Goal: Information Seeking & Learning: Learn about a topic

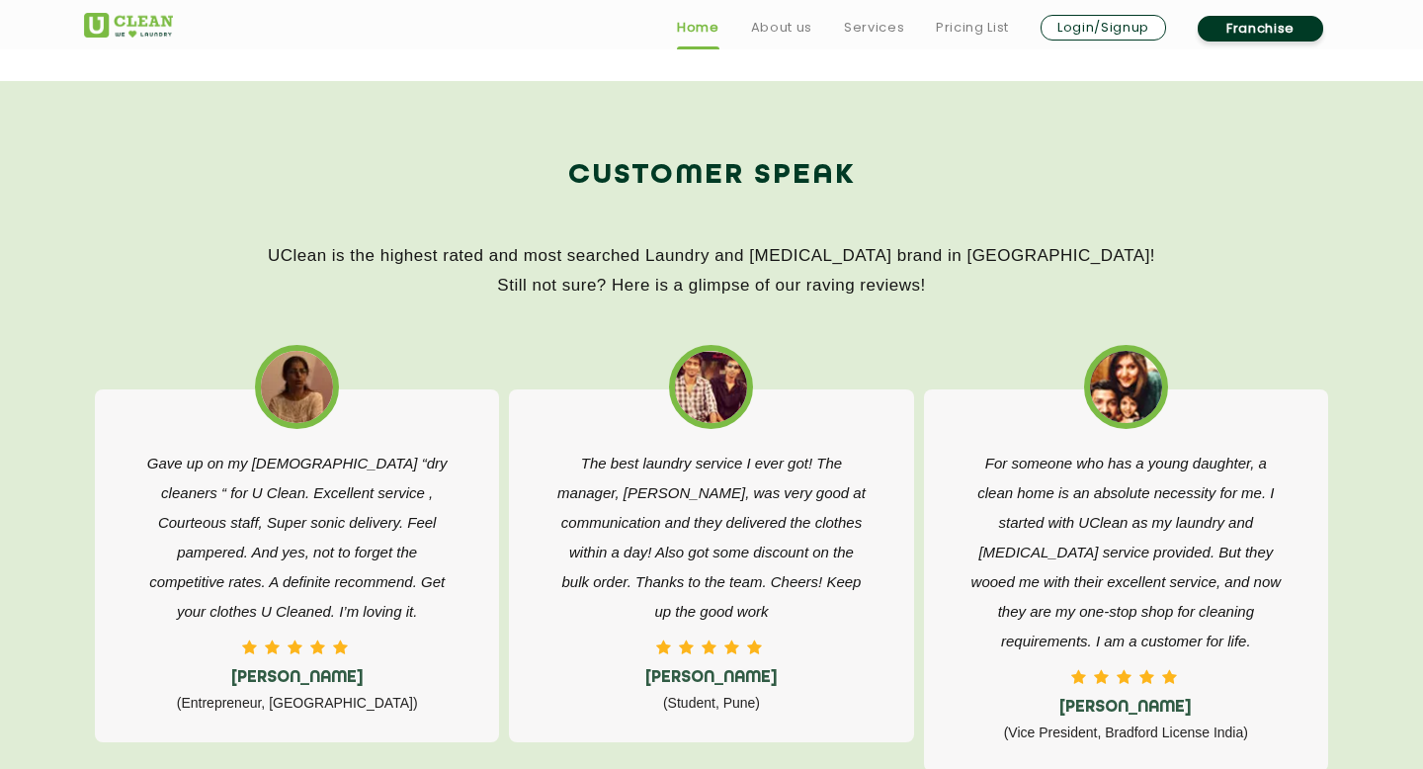
scroll to position [3034, 0]
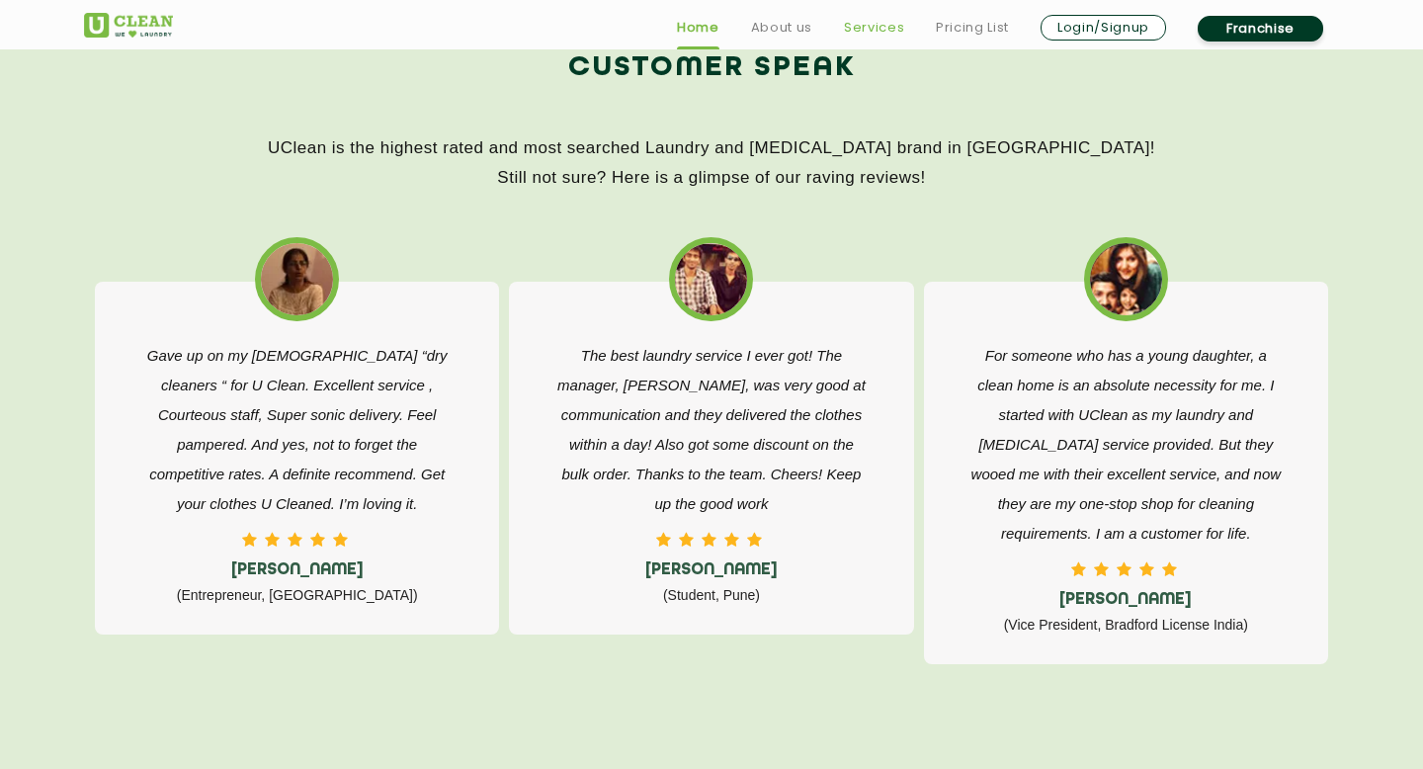
click at [884, 27] on link "Services" at bounding box center [874, 28] width 60 height 24
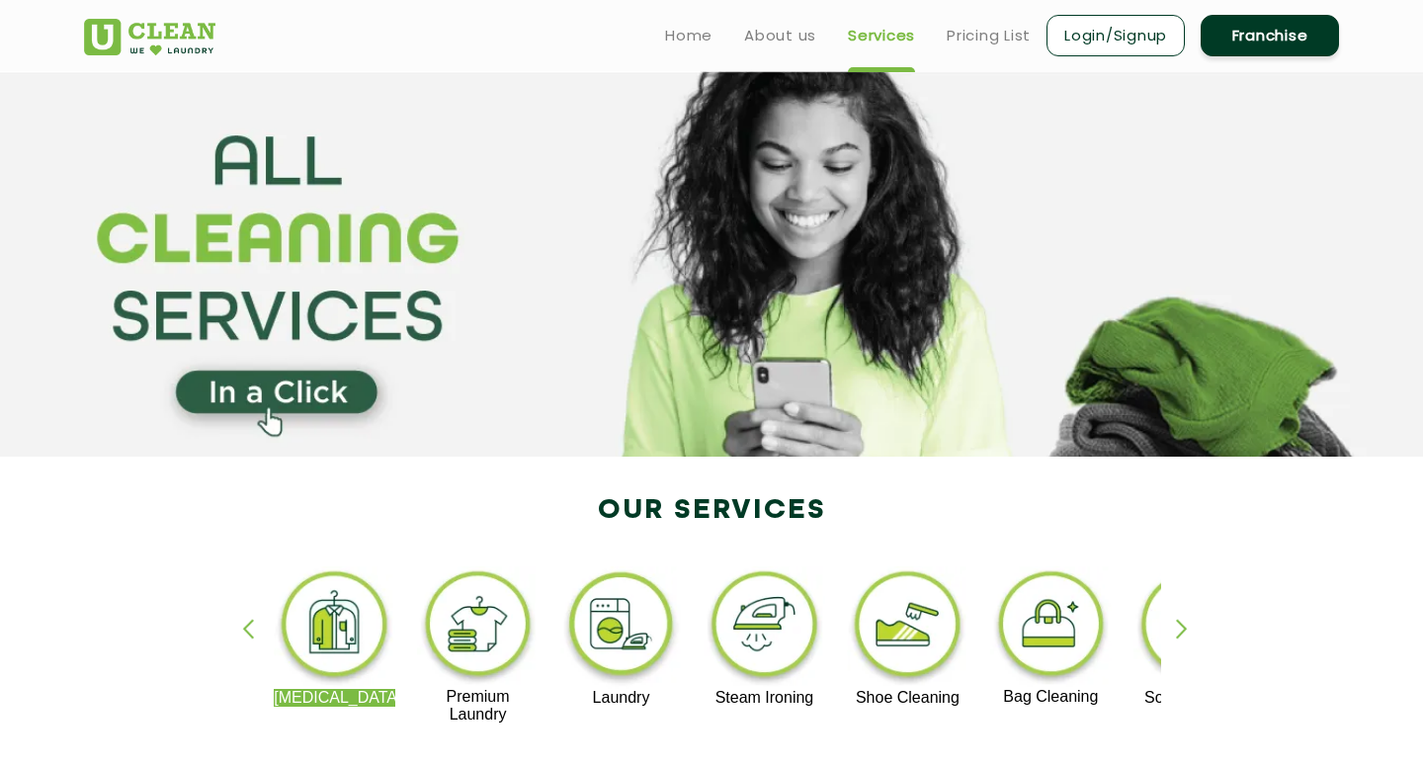
click at [977, 48] on ul "Home About us Services Pricing List Login/Signup Franchise" at bounding box center [994, 35] width 690 height 46
click at [974, 39] on link "Pricing List" at bounding box center [989, 36] width 84 height 24
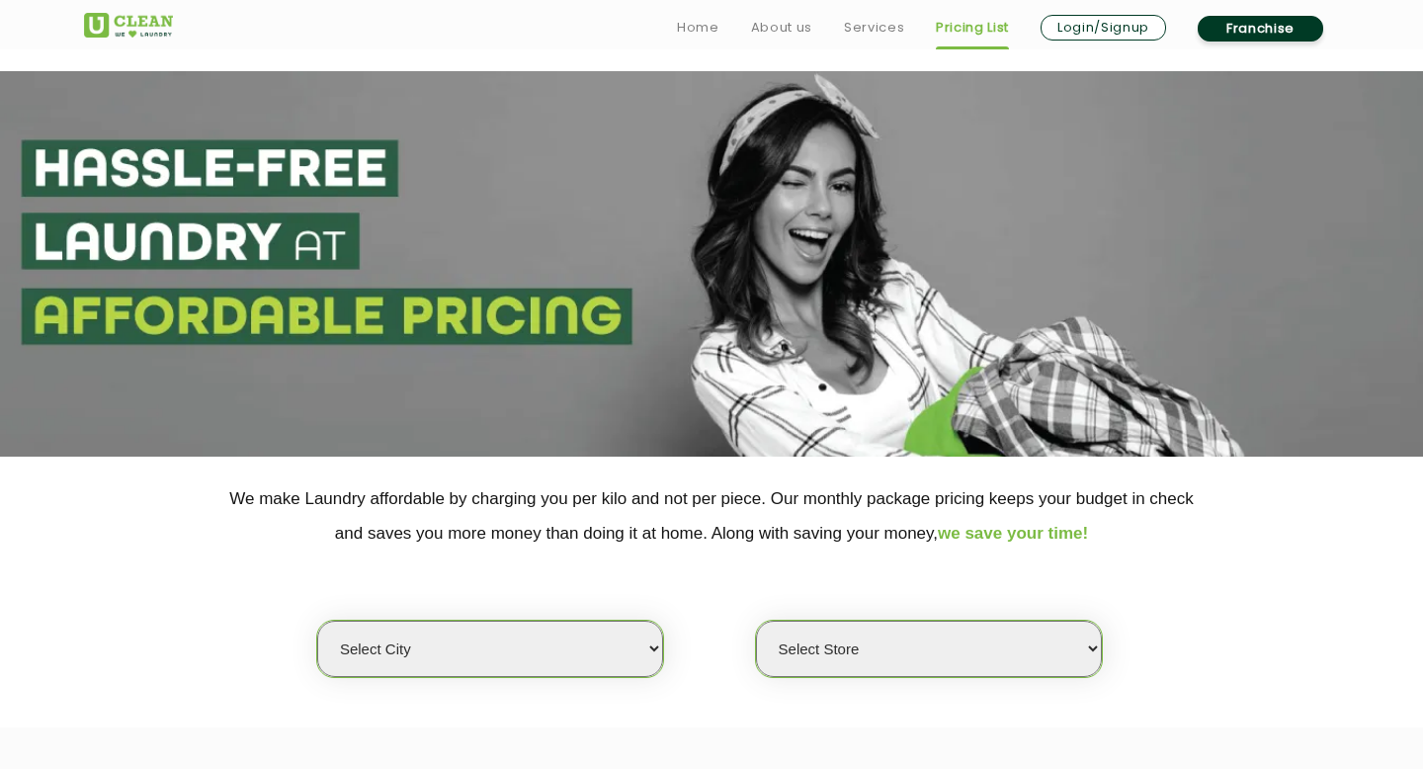
scroll to position [456, 0]
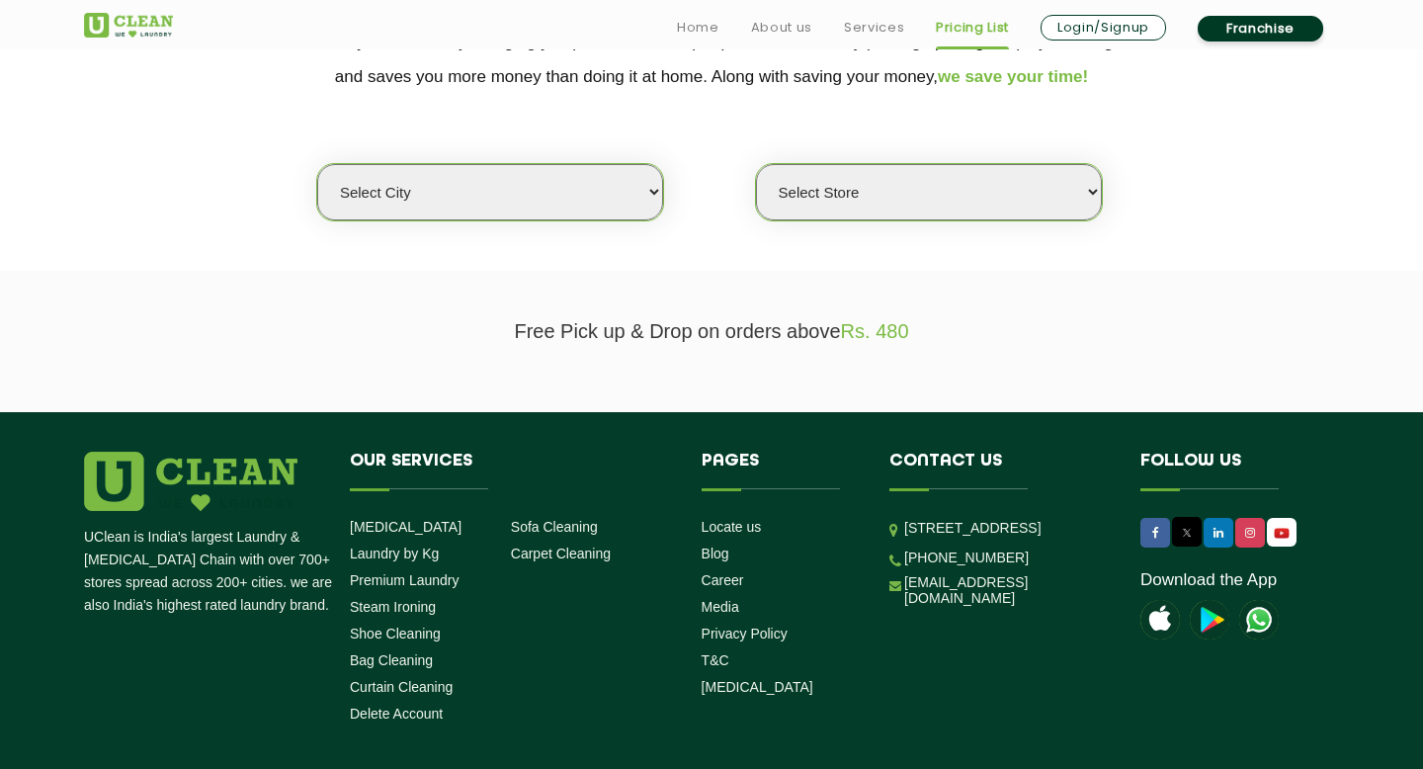
click at [609, 182] on select "Select city [GEOGRAPHIC_DATA] [GEOGRAPHIC_DATA] [GEOGRAPHIC_DATA] [GEOGRAPHIC_D…" at bounding box center [490, 192] width 346 height 56
select select "1"
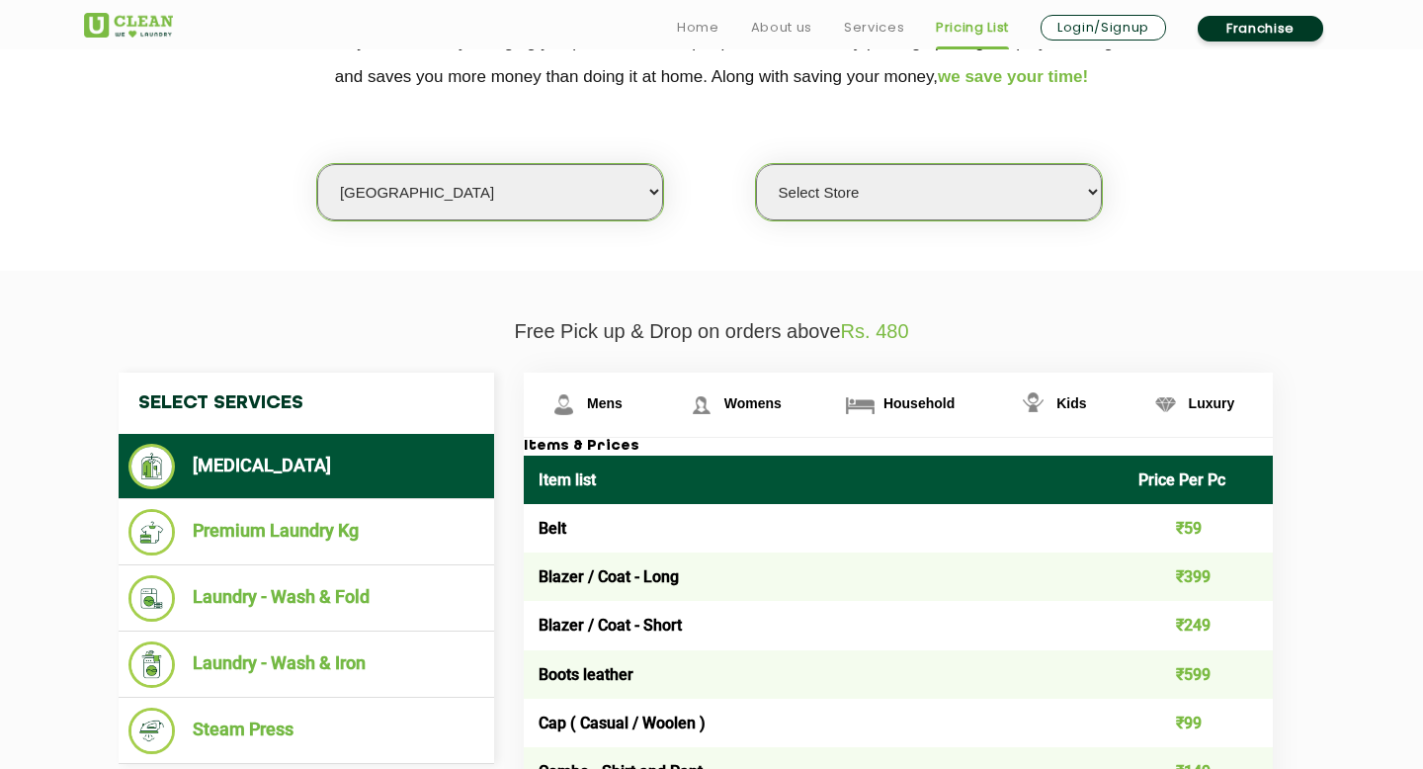
click at [864, 186] on select "Select Store [GEOGRAPHIC_DATA] [GEOGRAPHIC_DATA] 2 [GEOGRAPHIC_DATA] [PERSON_NA…" at bounding box center [929, 192] width 346 height 56
select select "11"
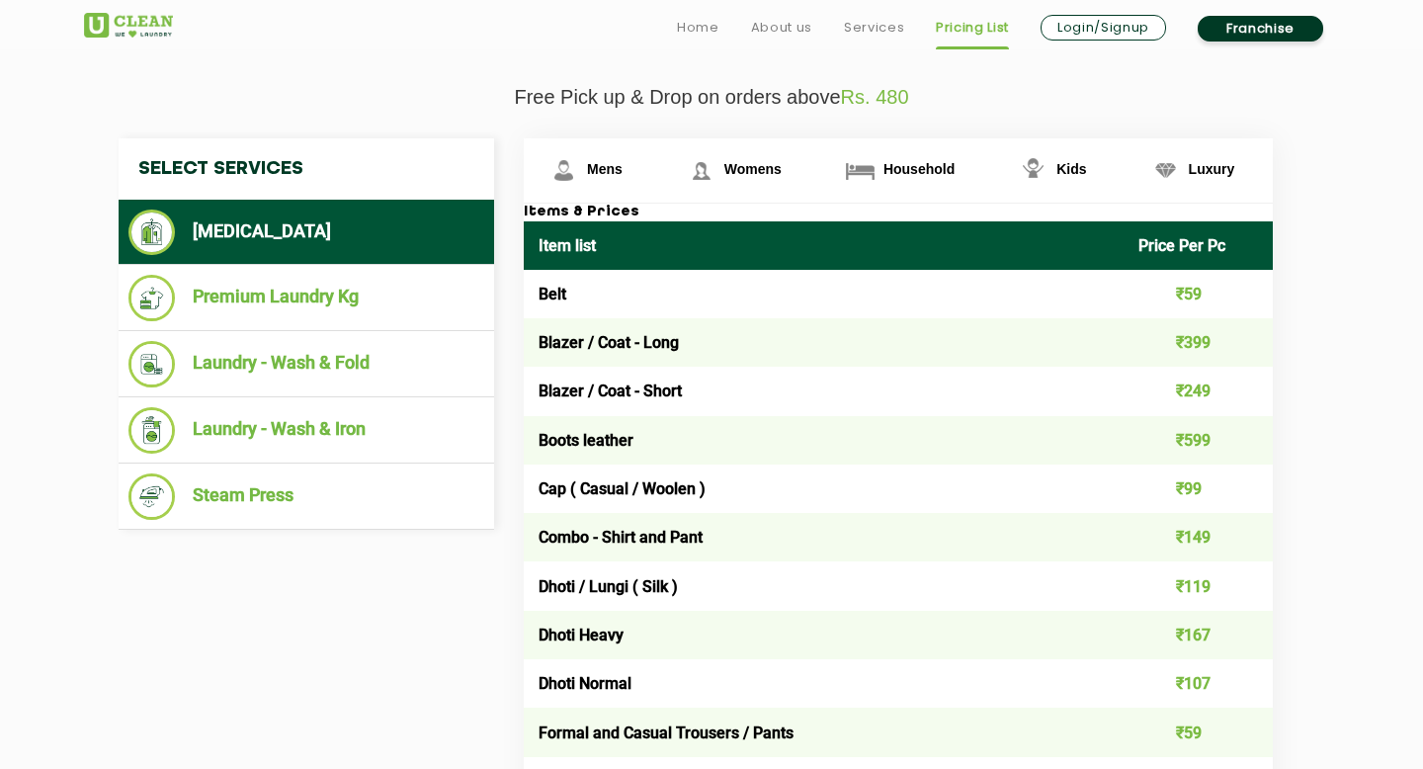
scroll to position [692, 0]
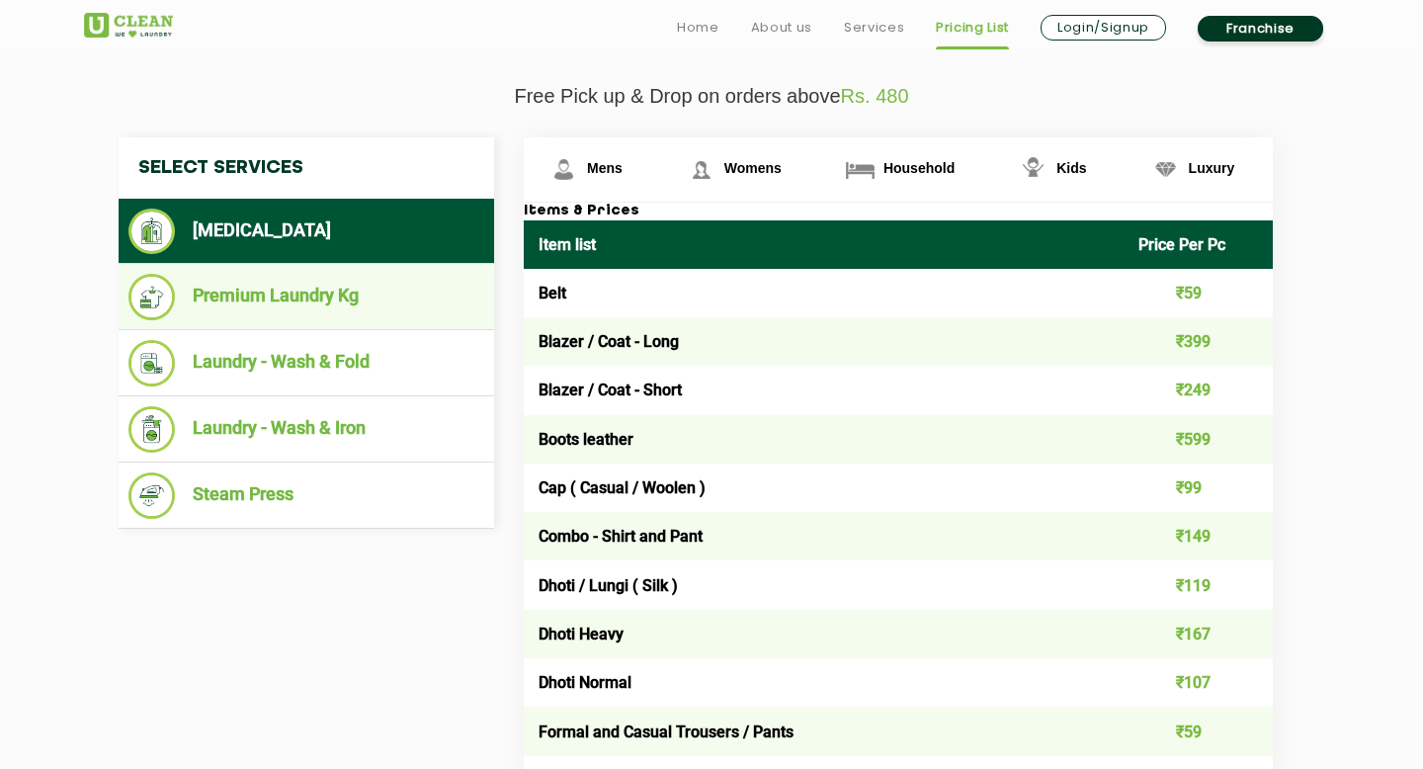
click at [316, 282] on li "Premium Laundry Kg" at bounding box center [306, 297] width 356 height 46
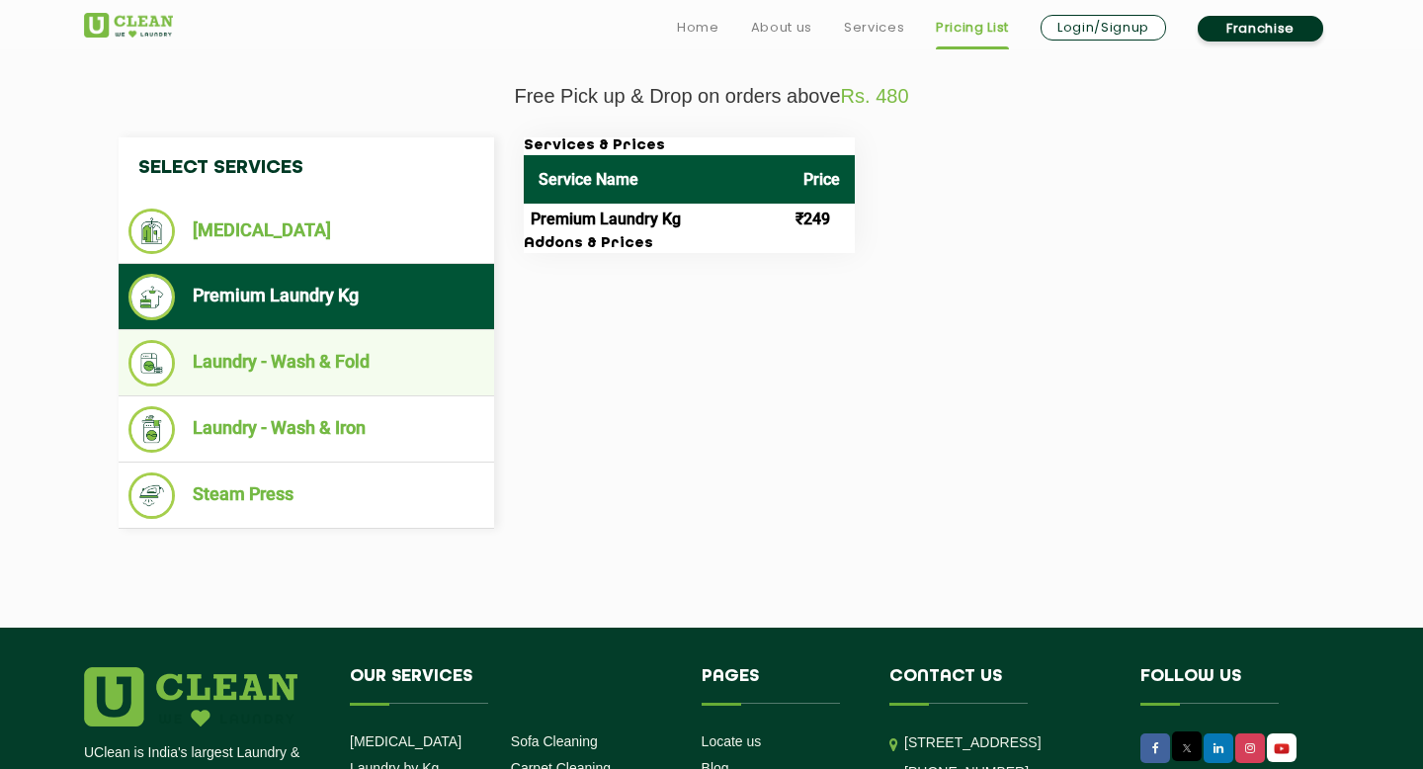
click at [346, 372] on li "Laundry - Wash & Fold" at bounding box center [306, 363] width 356 height 46
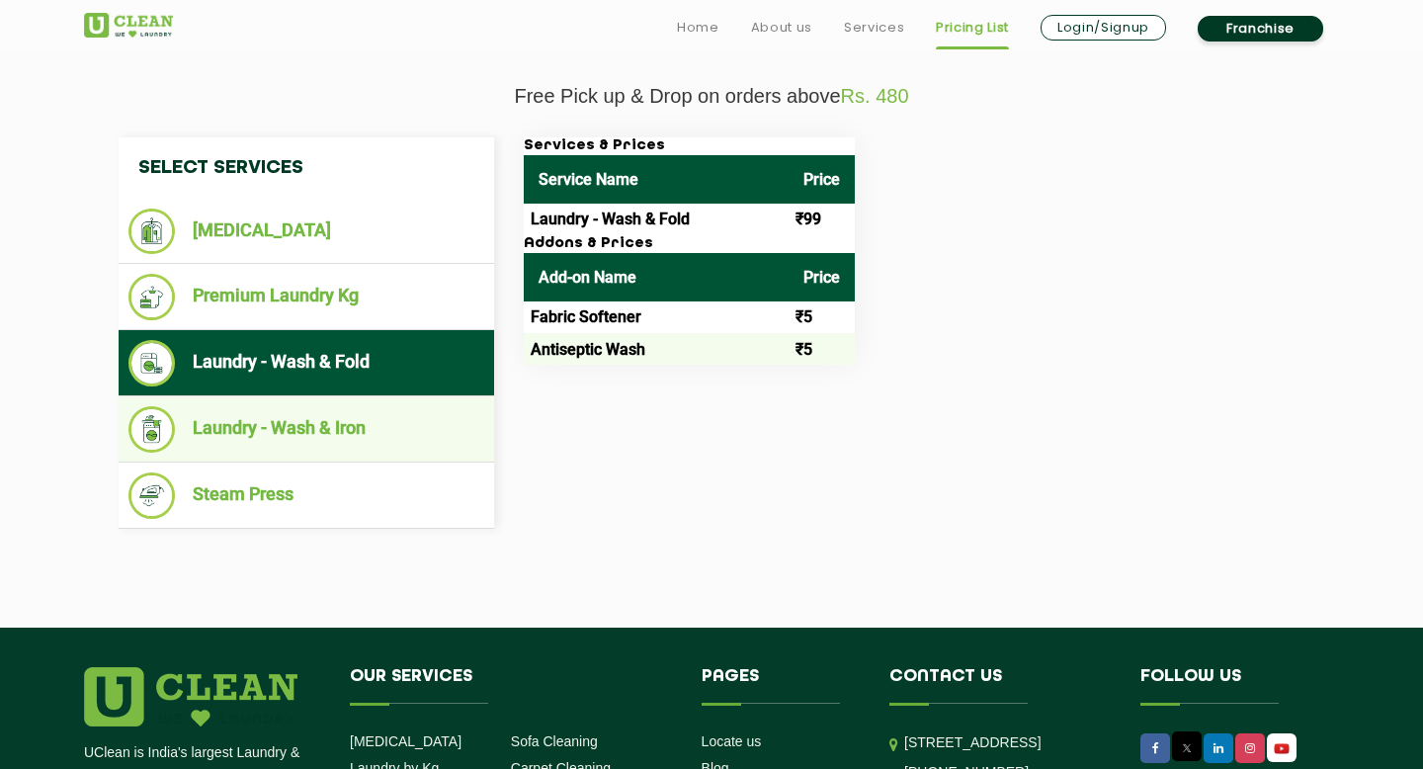
click at [348, 431] on li "Laundry - Wash & Iron" at bounding box center [306, 429] width 356 height 46
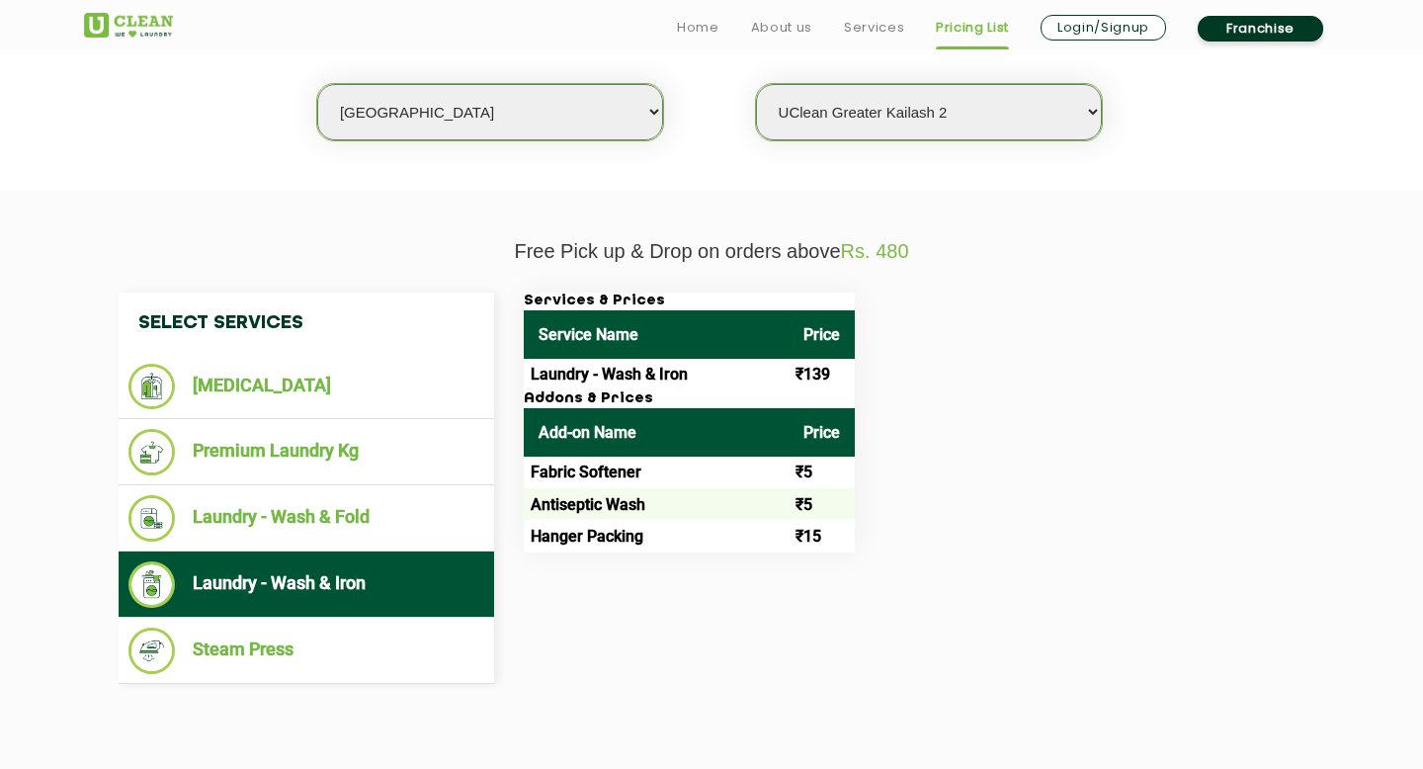
scroll to position [537, 0]
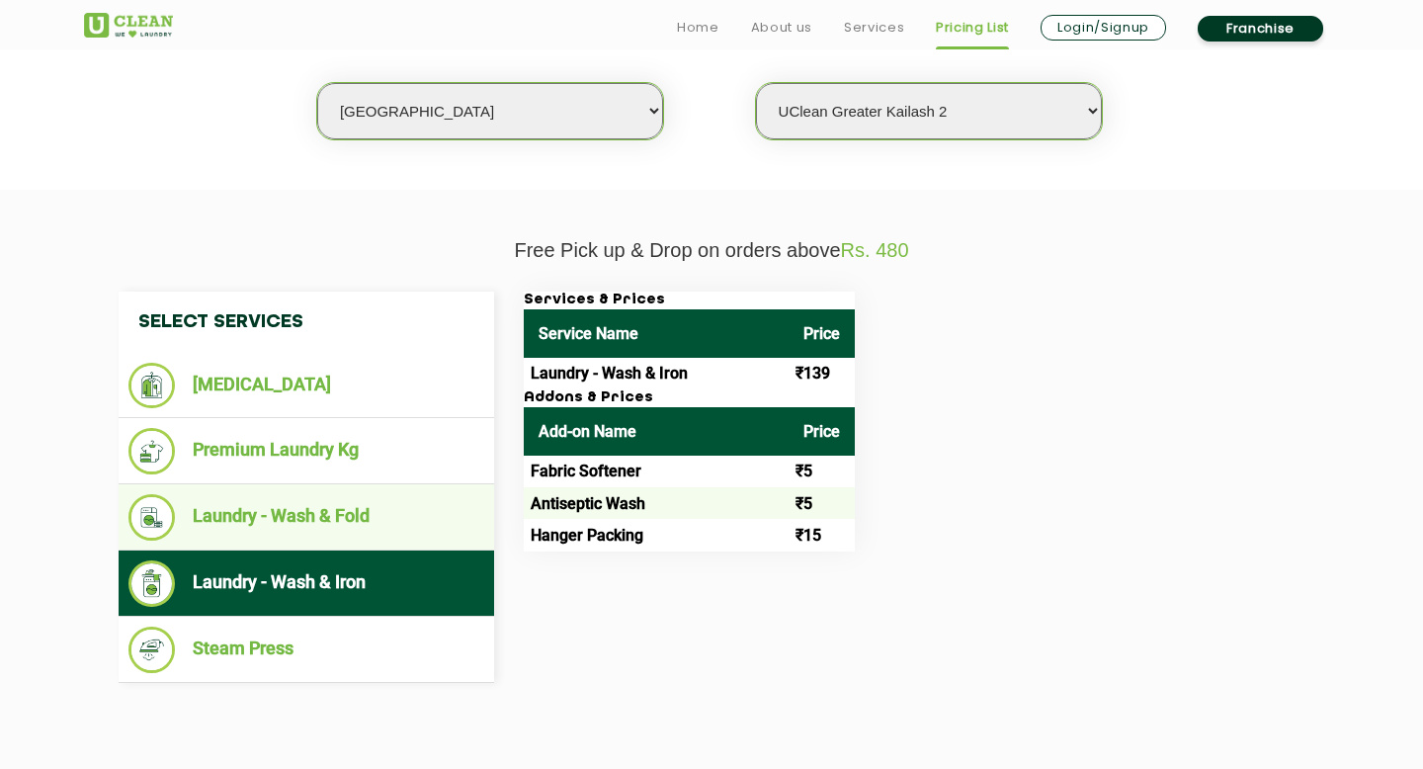
click at [417, 517] on li "Laundry - Wash & Fold" at bounding box center [306, 517] width 356 height 46
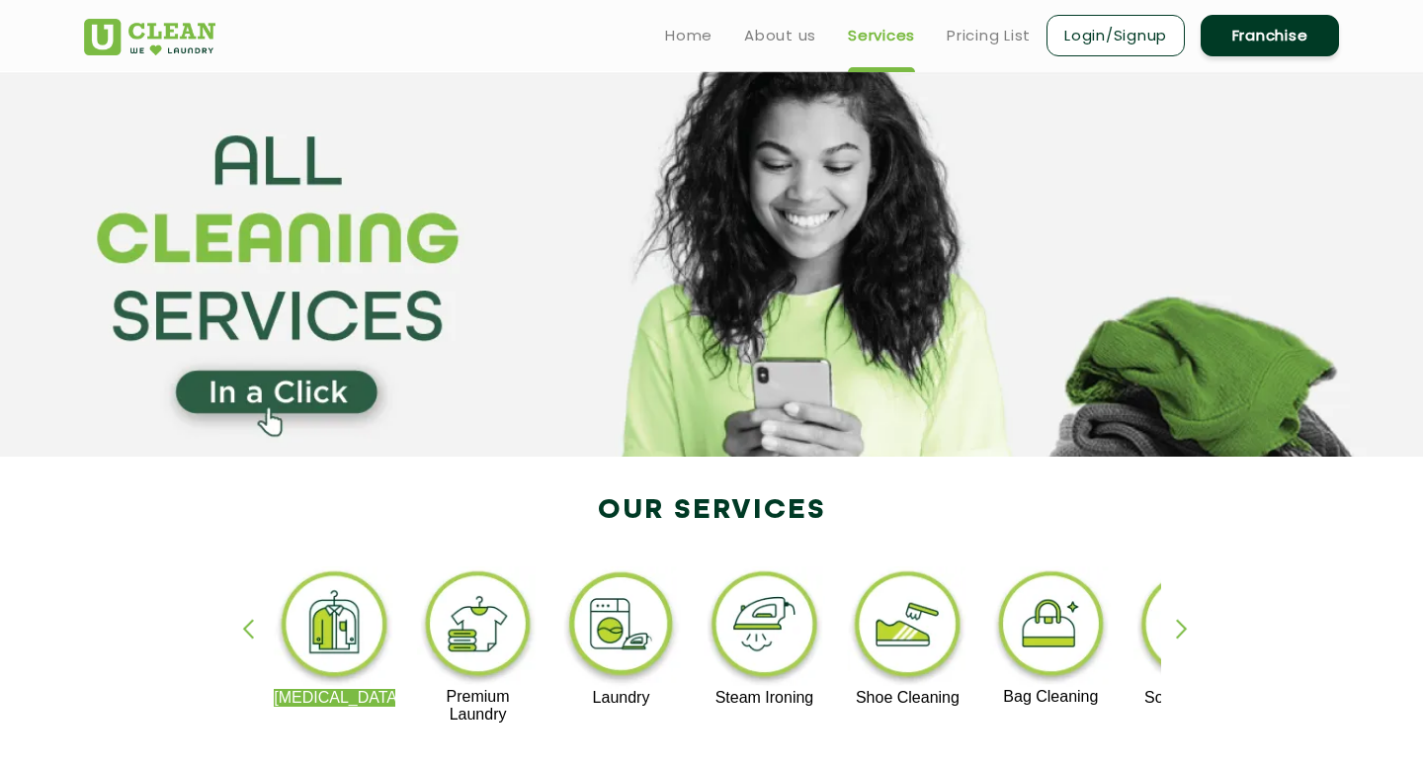
scroll to position [537, 0]
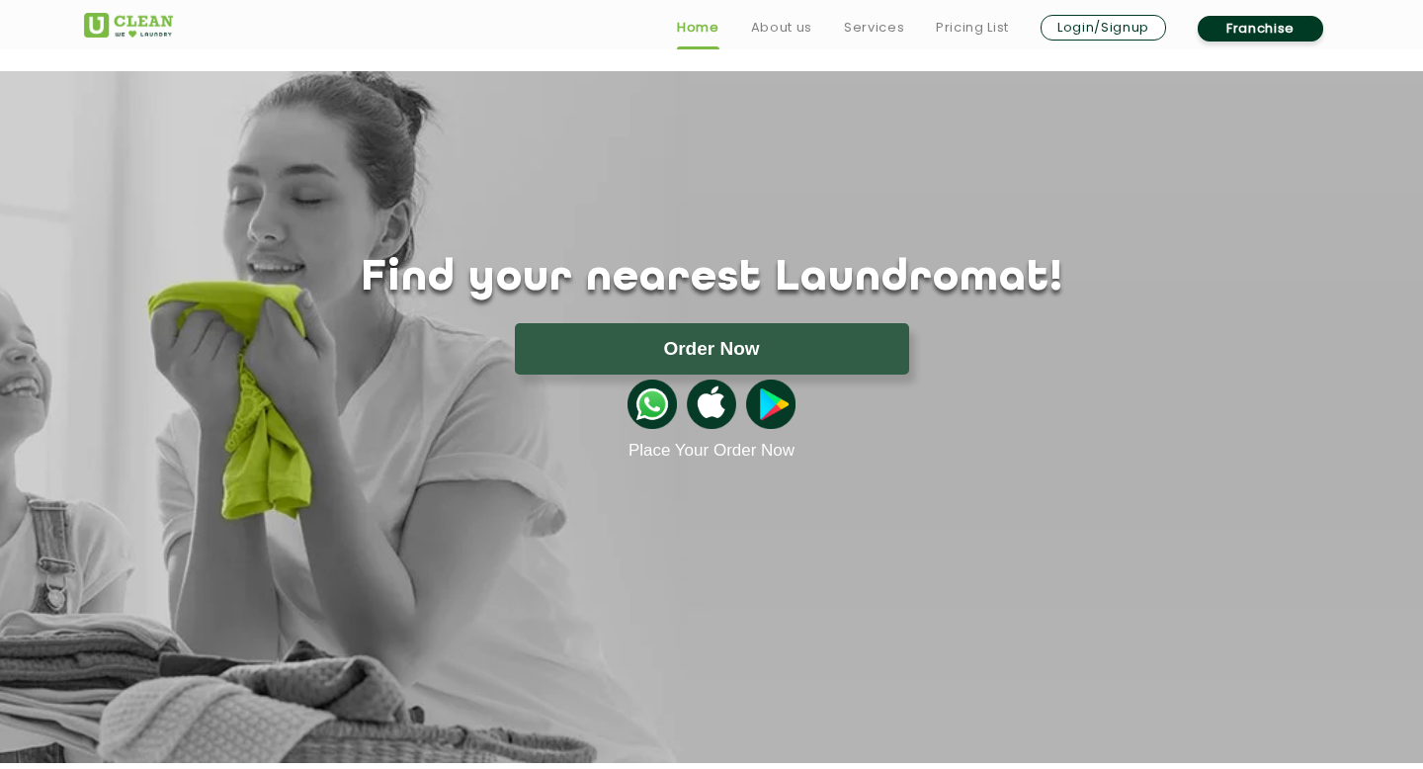
scroll to position [3034, 0]
